Goal: Transaction & Acquisition: Purchase product/service

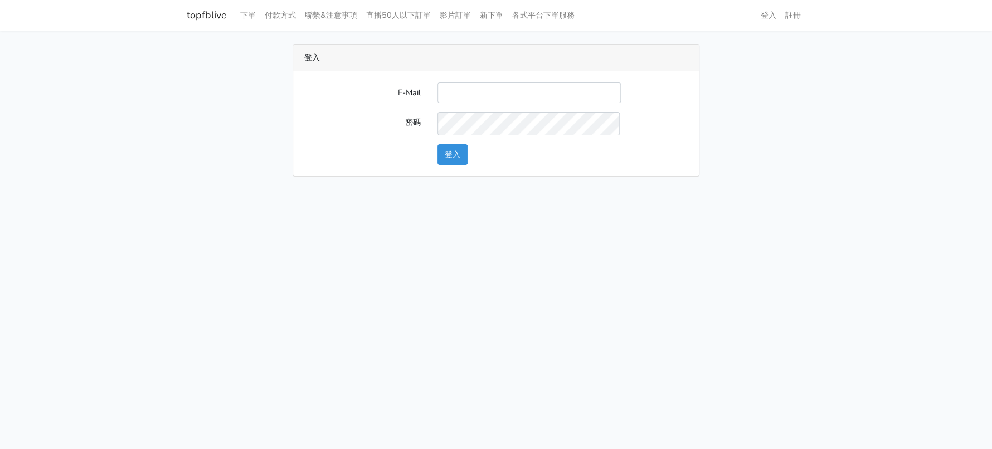
click at [485, 91] on div "E-Mail 密碼 登入" at bounding box center [496, 123] width 406 height 104
click at [504, 103] on input "E-Mail" at bounding box center [528, 92] width 183 height 21
type input "a0930115212@gmail.com"
click at [466, 165] on button "登入" at bounding box center [452, 154] width 30 height 21
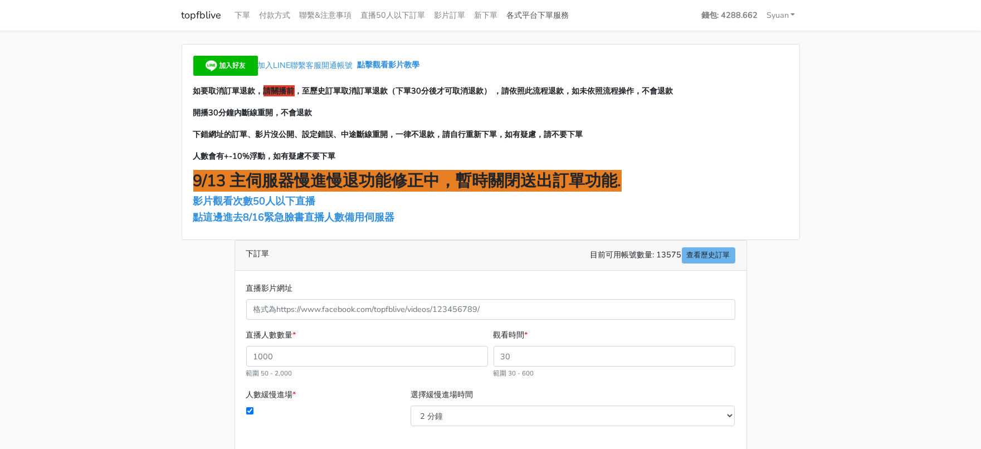
click at [574, 18] on link "各式平台下單服務" at bounding box center [538, 15] width 71 height 22
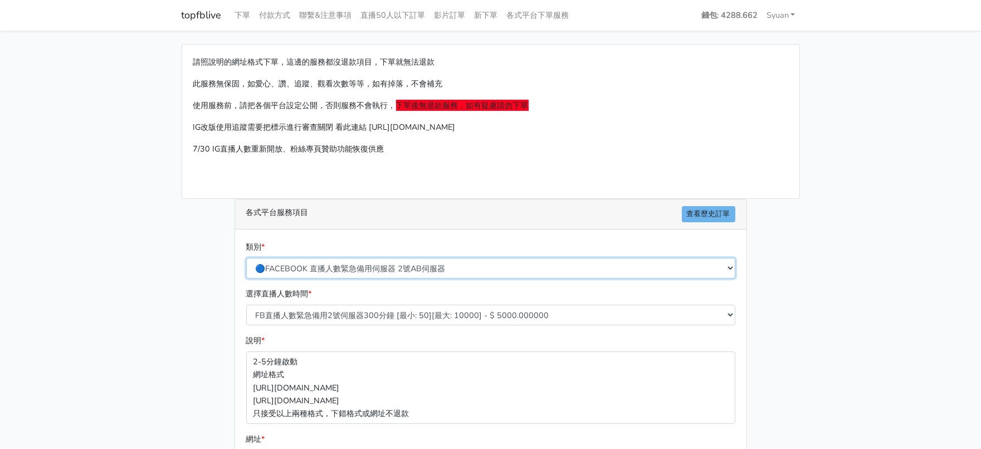
click at [351, 279] on select "🔵FACEBOOK 直播人數緊急備用伺服器 2號AB伺服器 🔵FACEBOOK 網軍專用貼文留言 安全保密 🔵FACEBOOK 直播人數緊急備用伺服器 J1 …" at bounding box center [490, 268] width 489 height 21
select select "🔵2/12新增FACEBOOK 直播人數緊急備用伺服器 SC伺服器"
click at [247, 279] on select "🔵FACEBOOK 直播人數緊急備用伺服器 2號AB伺服器 🔵FACEBOOK 網軍專用貼文留言 安全保密 🔵FACEBOOK 直播人數緊急備用伺服器 J1 …" at bounding box center [490, 268] width 489 height 21
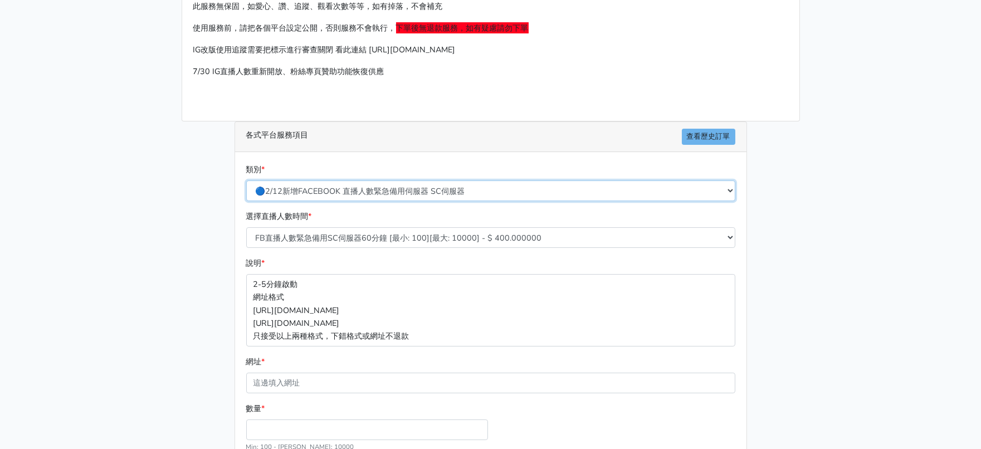
scroll to position [139, 0]
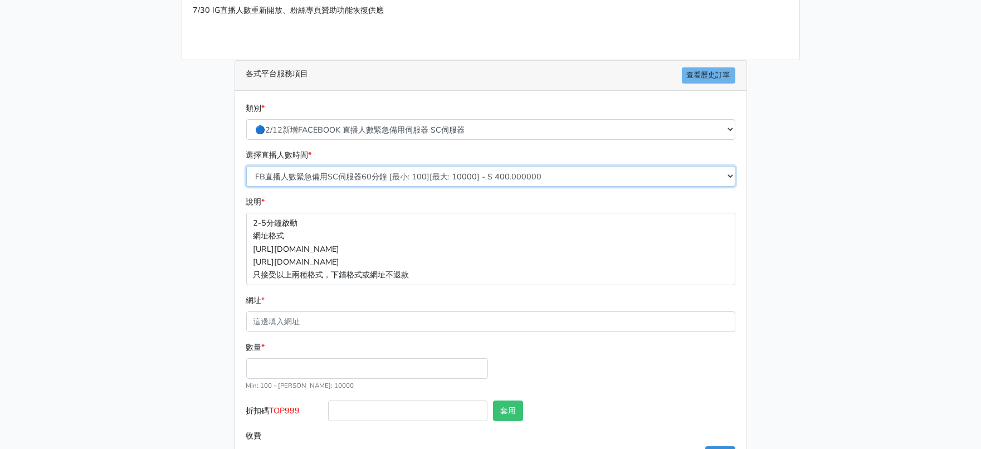
click at [387, 187] on select "FB直播人數緊急備用SC伺服器60分鐘 [最小: 100][最大: 10000] - $ 400.000000 FB直播人數緊急備用SC伺服器120分鐘 [最…" at bounding box center [490, 176] width 489 height 21
select select "636"
click at [247, 187] on select "FB直播人數緊急備用SC伺服器60分鐘 [最小: 100][最大: 10000] - $ 400.000000 FB直播人數緊急備用SC伺服器120分鐘 [最…" at bounding box center [490, 176] width 489 height 21
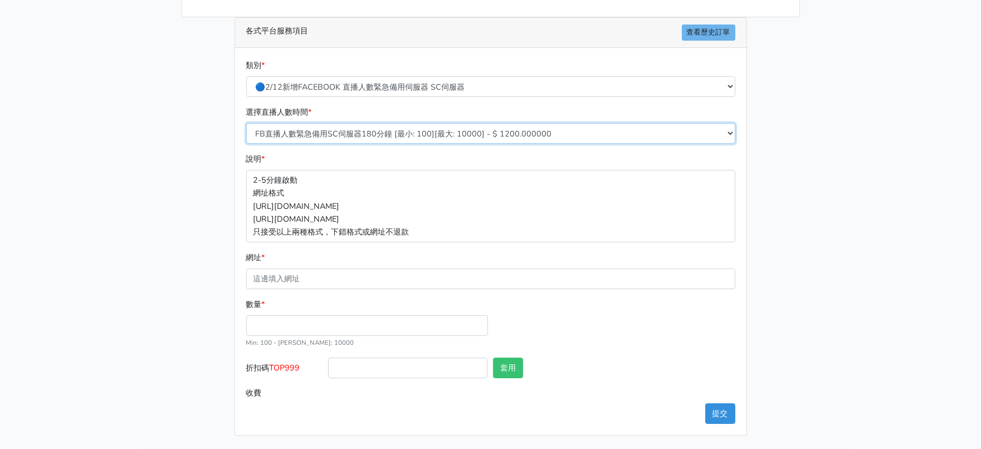
scroll to position [258, 0]
click at [296, 315] on input "數量 *" at bounding box center [367, 325] width 242 height 21
type input "250"
type input "300.000"
drag, startPoint x: 277, startPoint y: 358, endPoint x: 317, endPoint y: 355, distance: 40.2
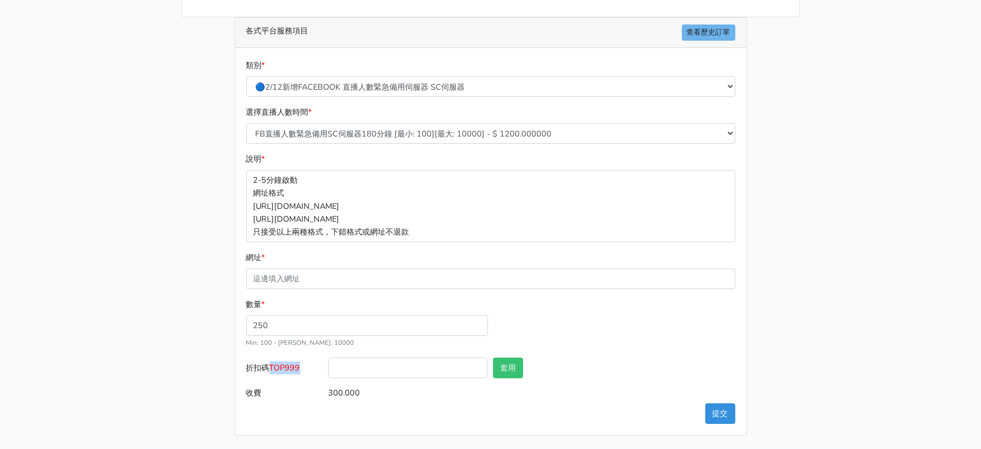
click at [317, 358] on label "折扣碼 TOP999" at bounding box center [284, 370] width 82 height 25
copy span "TOP999"
click at [345, 358] on input "折扣碼 TOP999" at bounding box center [407, 368] width 159 height 21
paste input "TOP999"
type input "TOP999"
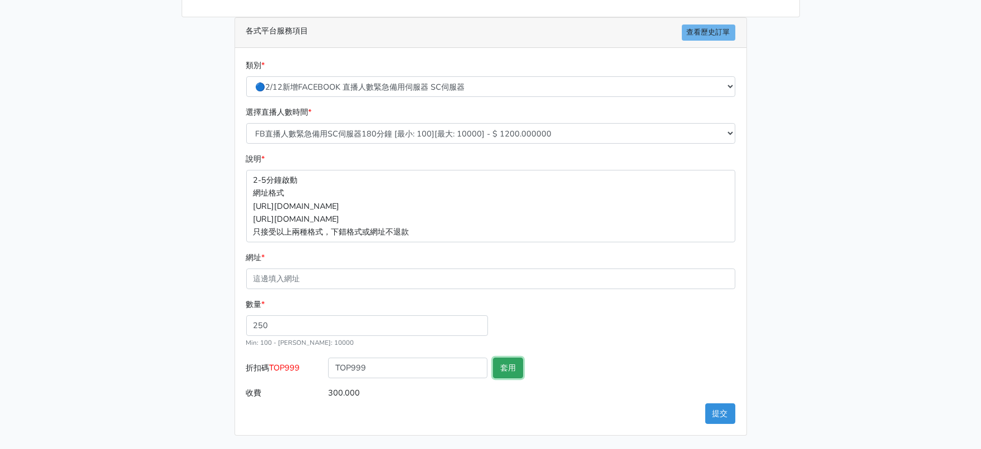
drag, startPoint x: 494, startPoint y: 355, endPoint x: 501, endPoint y: 358, distance: 7.8
click at [499, 358] on button "套用" at bounding box center [508, 368] width 30 height 21
type input "套用失敗"
click at [501, 358] on button "套用" at bounding box center [508, 368] width 30 height 21
drag, startPoint x: 275, startPoint y: 306, endPoint x: 97, endPoint y: 321, distance: 179.0
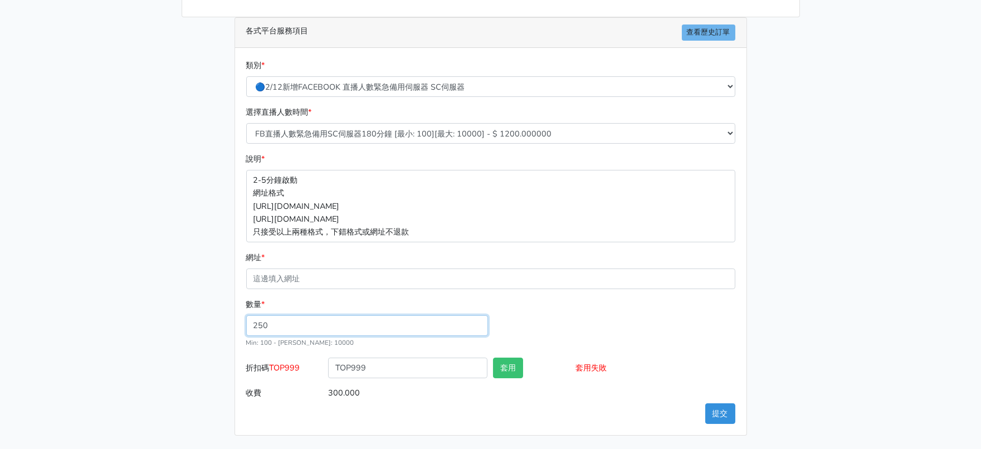
click at [104, 321] on main "請照說明的網址格式下單，這邊的服務都沒退款項目，下單就無法退款 此服務無保固，如愛心、讚、追蹤、觀看次數等等，如有掉落，不會補充 使用服務前，請把各個平台設定…" at bounding box center [490, 149] width 981 height 600
type input "300"
type input "360.000"
click at [623, 313] on div "數量 * 300 Min: 100 - [PERSON_NAME]: 10000" at bounding box center [490, 328] width 495 height 60
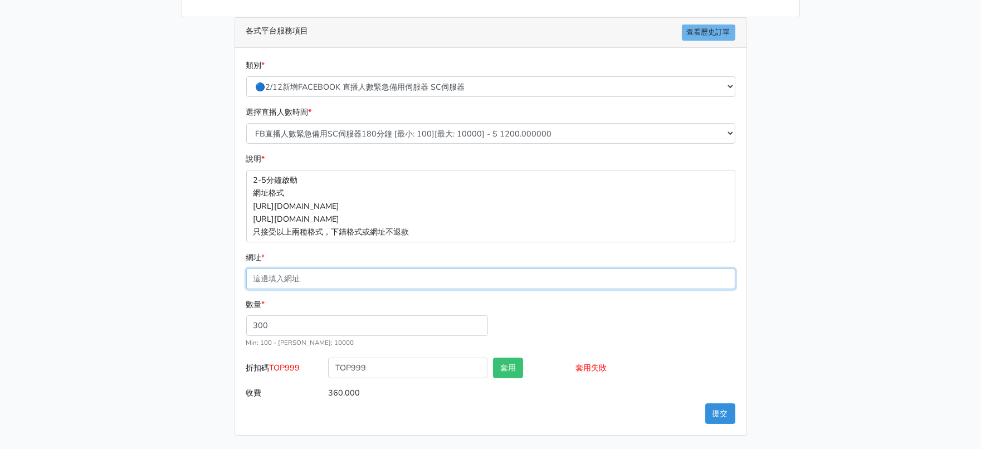
paste input "[URL][DOMAIN_NAME]"
type input "[URL][DOMAIN_NAME]"
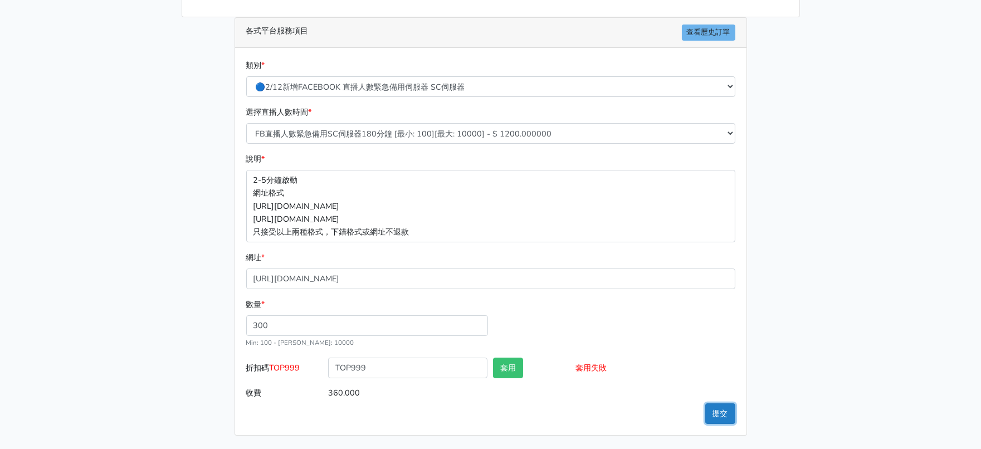
click at [723, 412] on button "提交" at bounding box center [720, 413] width 30 height 21
